Goal: Information Seeking & Learning: Learn about a topic

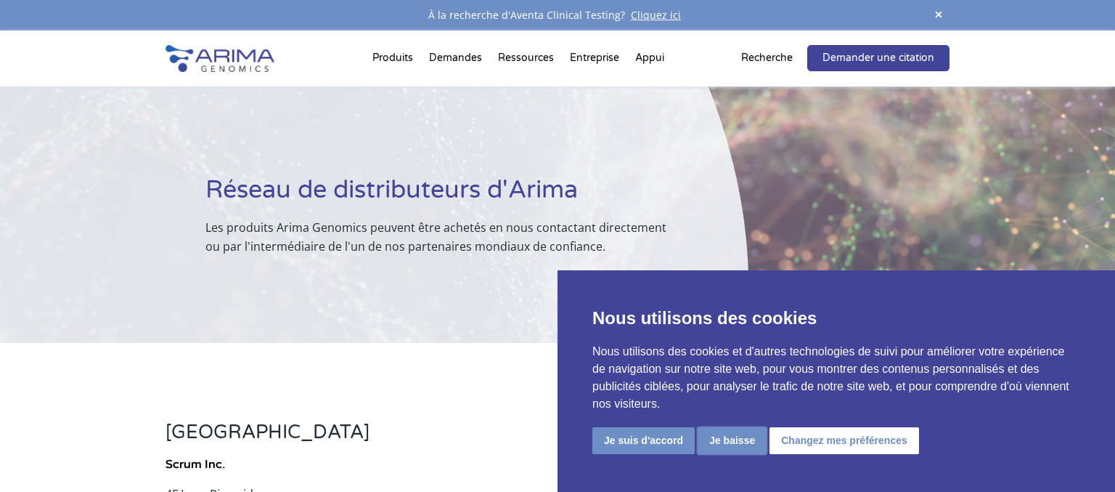
click at [705, 446] on button "Je baisse" at bounding box center [732, 440] width 69 height 27
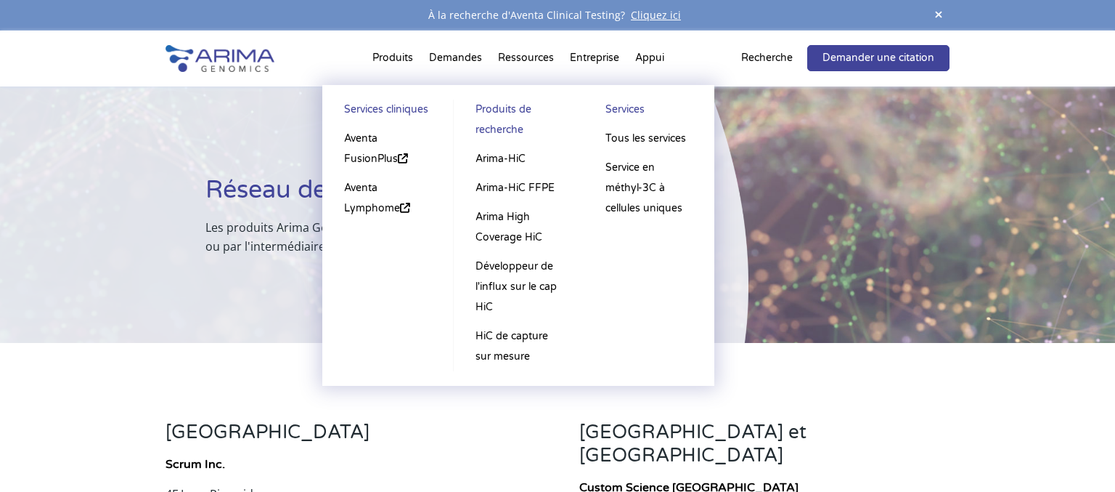
click at [402, 59] on li "Produits Services cliniques Aventa FusionPlus Aventa Lymphome Produits de reche…" at bounding box center [392, 60] width 57 height 49
click at [373, 208] on link "Aventa Lymphome" at bounding box center [388, 198] width 102 height 49
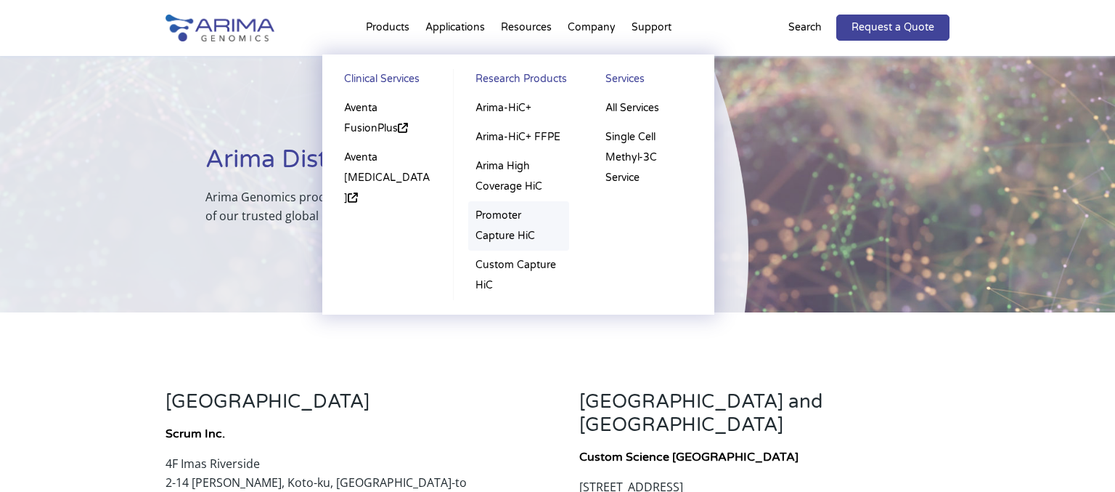
click at [502, 237] on link "Promoter Capture HiC" at bounding box center [518, 225] width 101 height 49
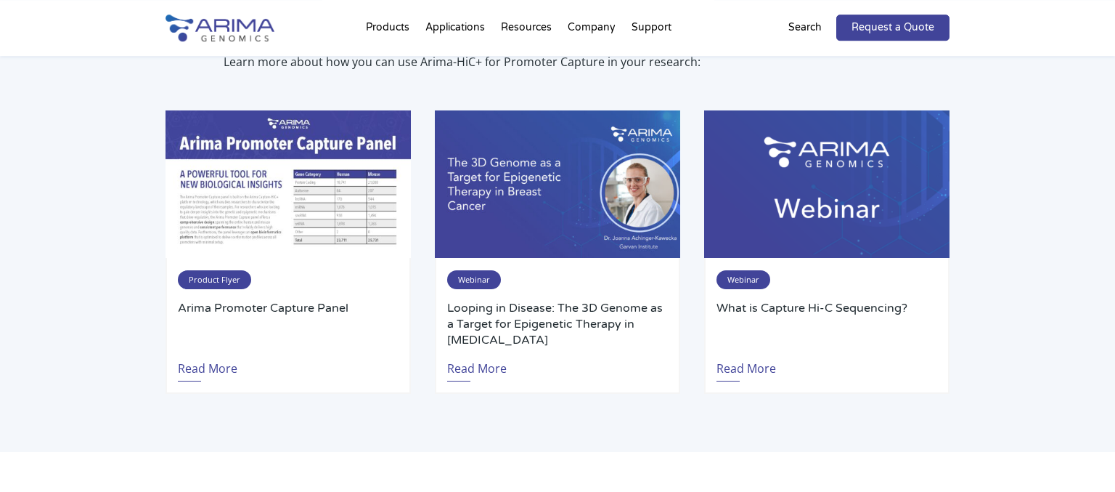
scroll to position [2999, 0]
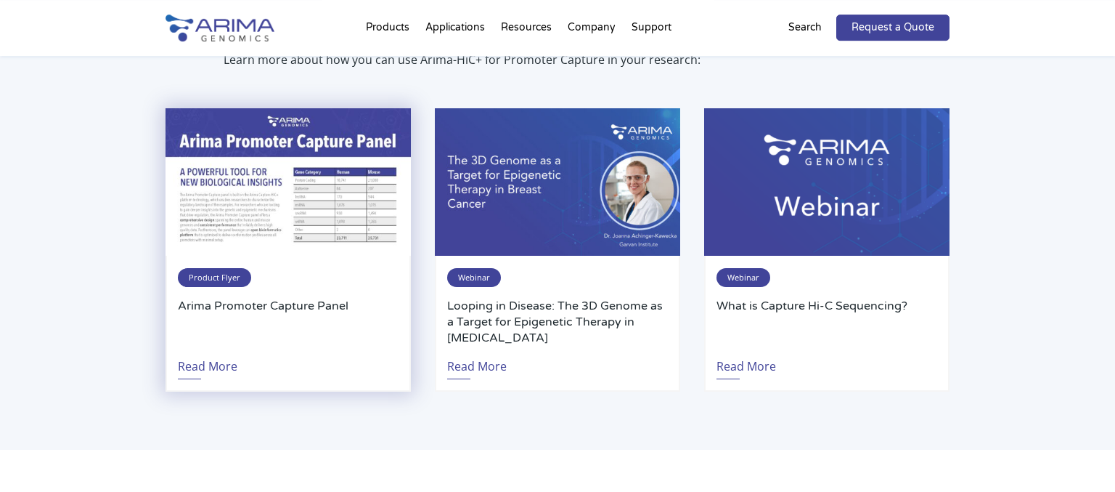
click at [291, 192] on img at bounding box center [288, 181] width 245 height 147
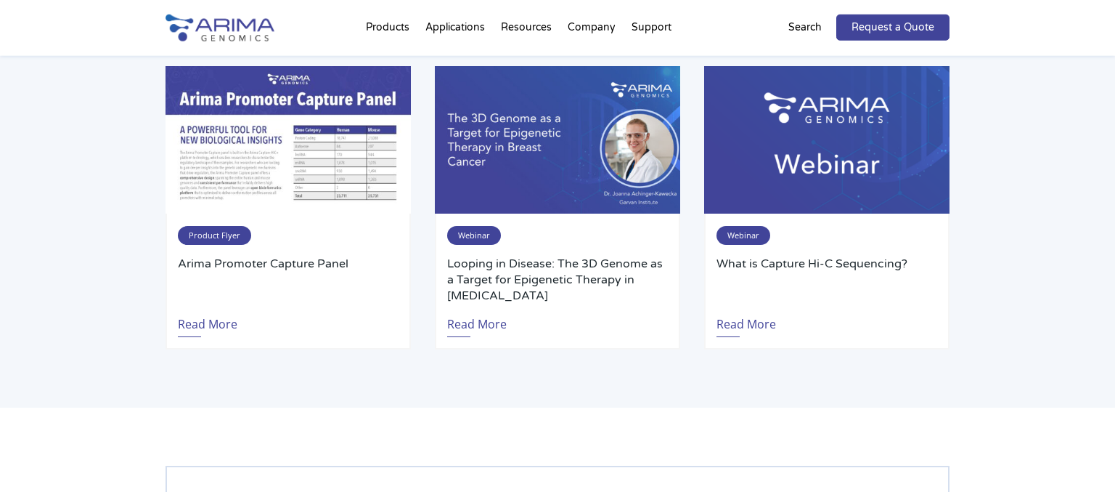
scroll to position [3041, 0]
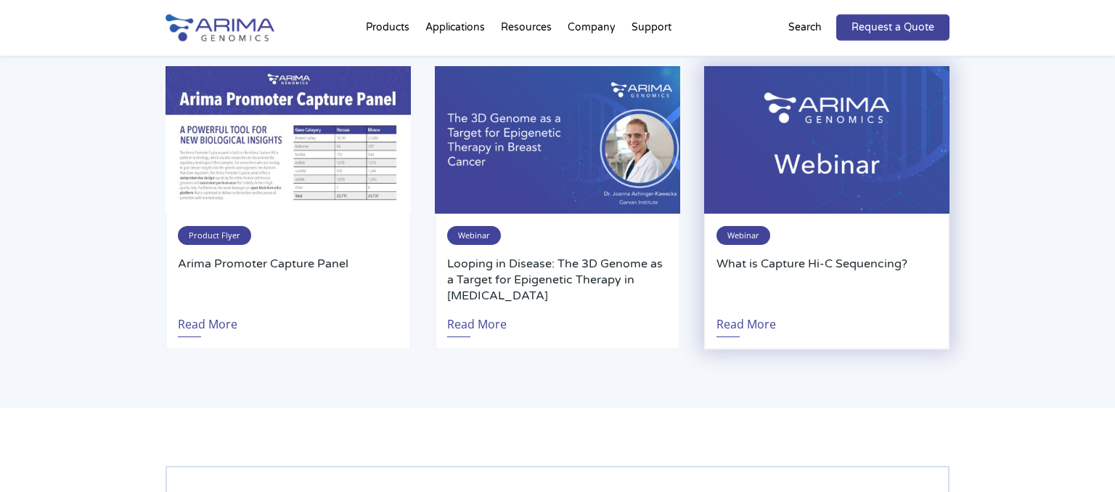
click at [878, 177] on img at bounding box center [826, 139] width 245 height 147
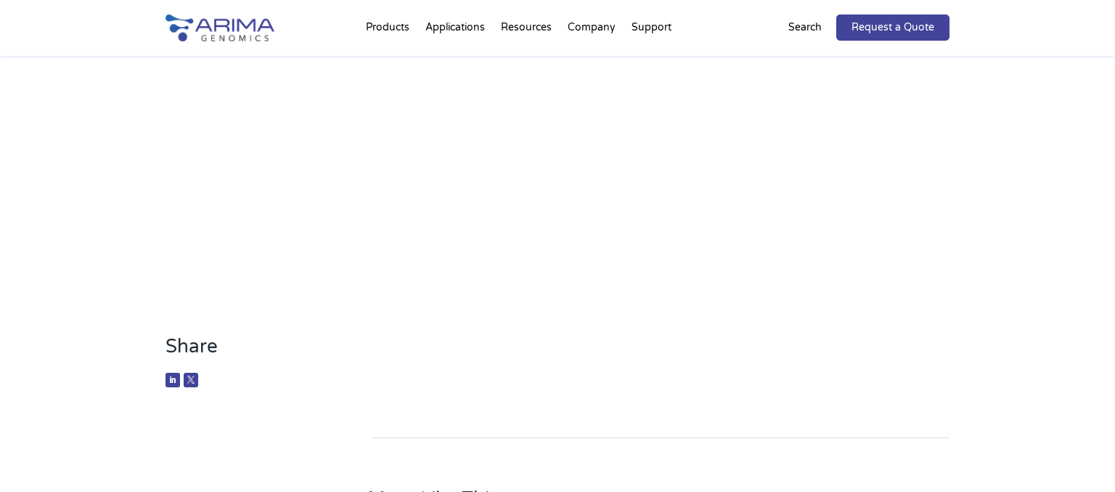
scroll to position [217, 0]
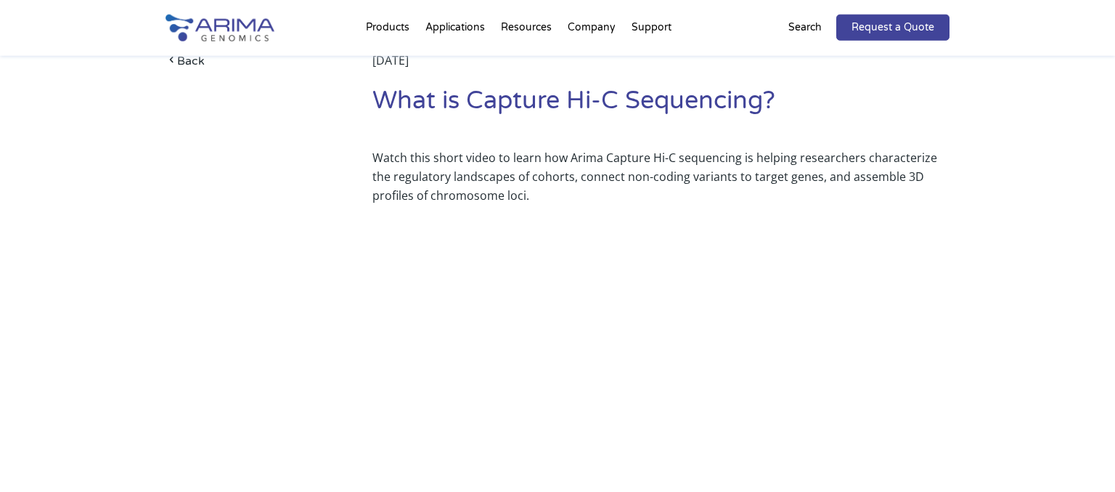
scroll to position [167, 0]
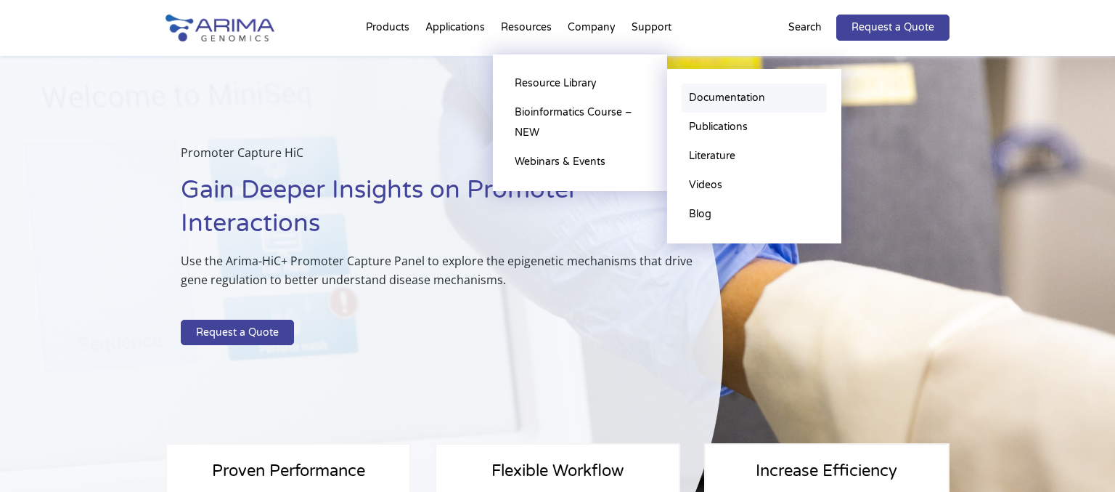
click at [710, 102] on link "Documentation" at bounding box center [754, 97] width 145 height 29
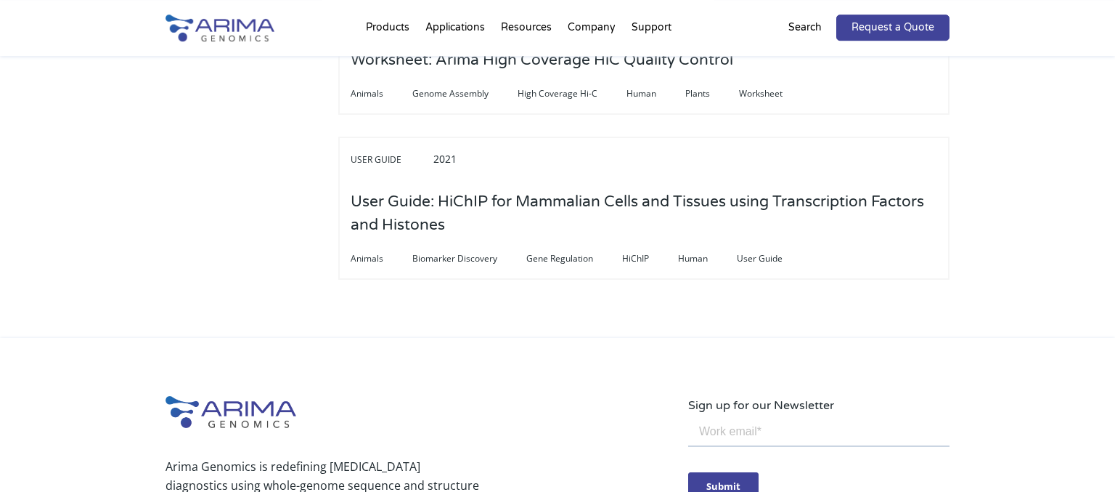
scroll to position [4989, 0]
